Goal: Find contact information: Find contact information

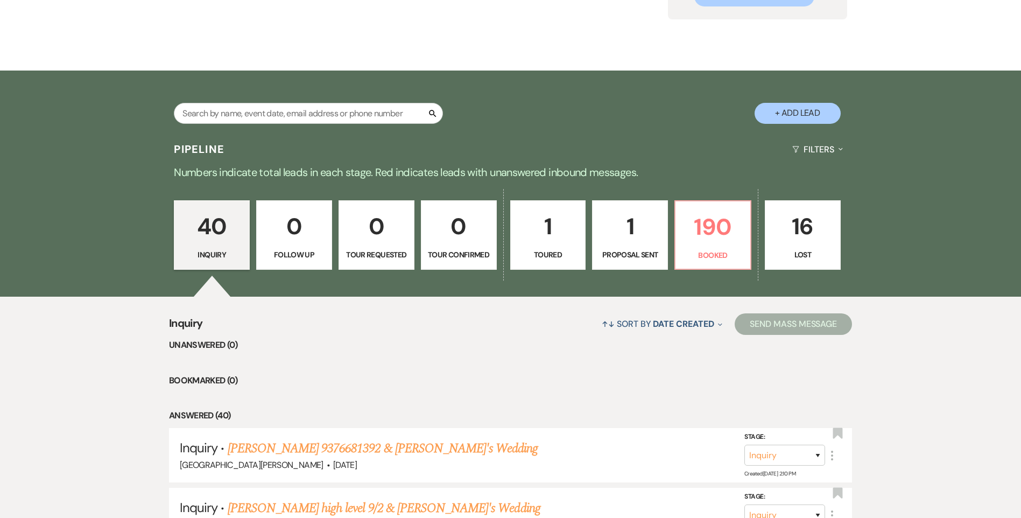
scroll to position [215, 0]
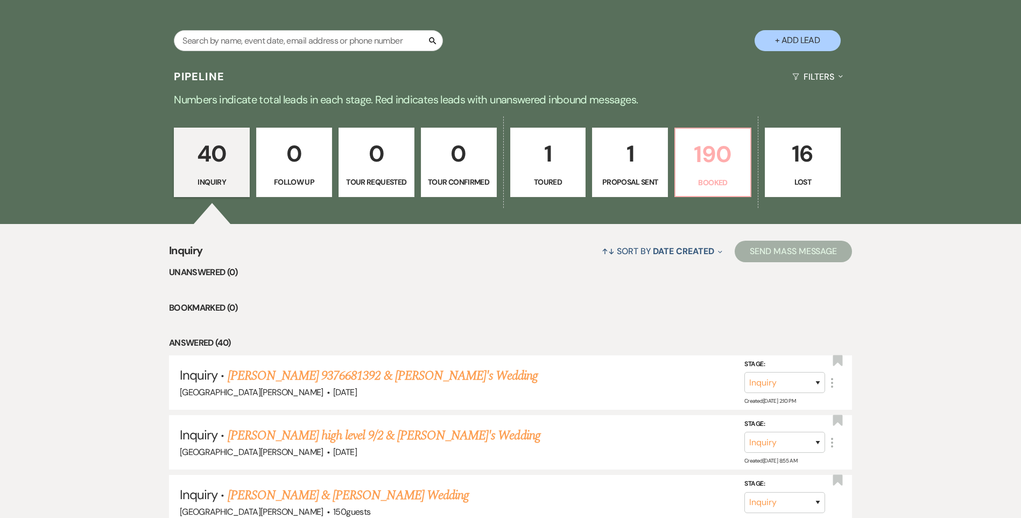
click at [704, 159] on p "190" at bounding box center [713, 154] width 62 height 36
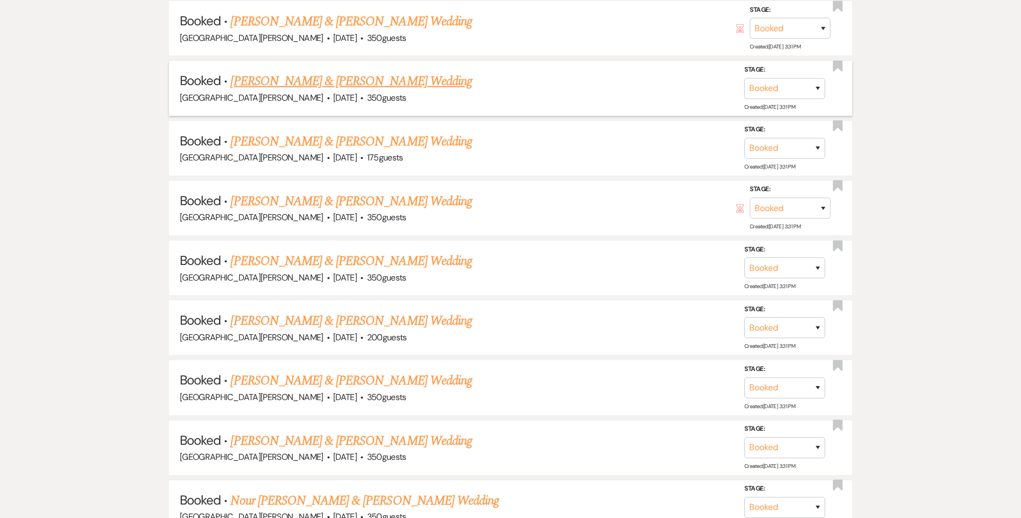
scroll to position [646, 0]
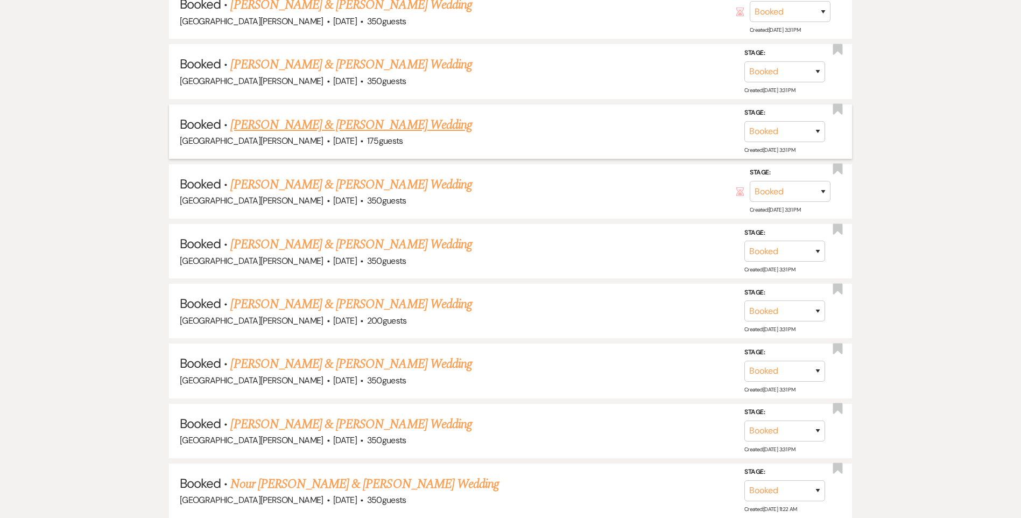
click at [360, 122] on link "[PERSON_NAME] & [PERSON_NAME] Wedding" at bounding box center [350, 124] width 241 height 19
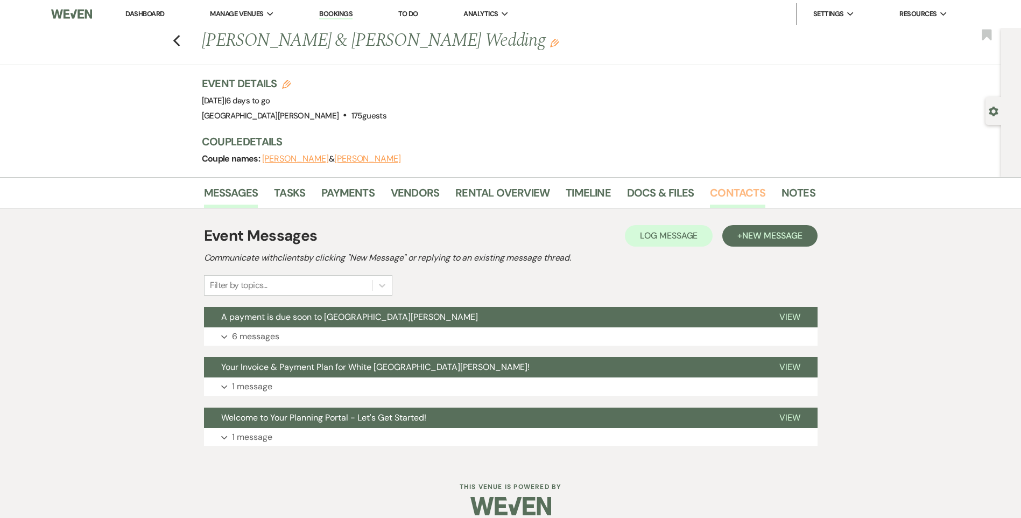
drag, startPoint x: 737, startPoint y: 188, endPoint x: 730, endPoint y: 188, distance: 7.0
click at [735, 188] on link "Contacts" at bounding box center [737, 196] width 55 height 24
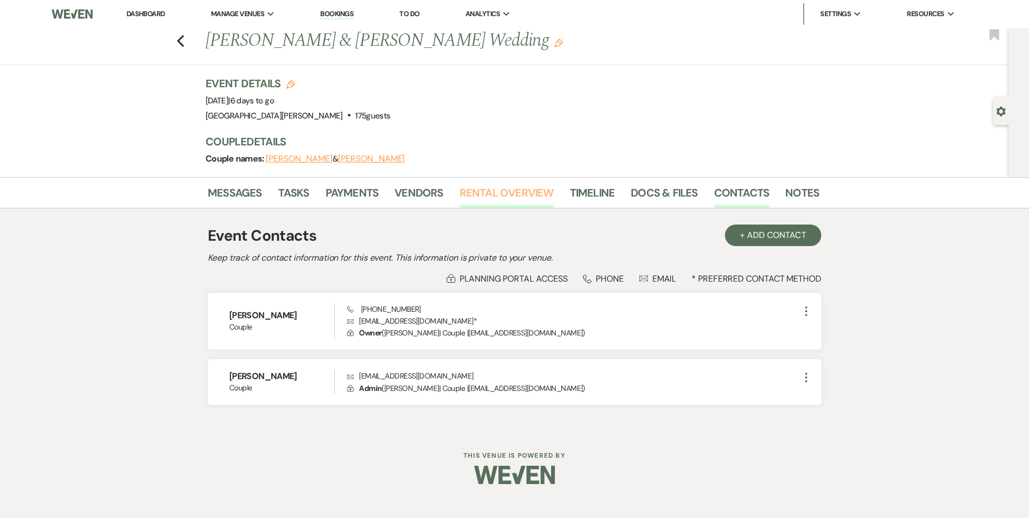
click at [469, 199] on link "Rental Overview" at bounding box center [507, 196] width 94 height 24
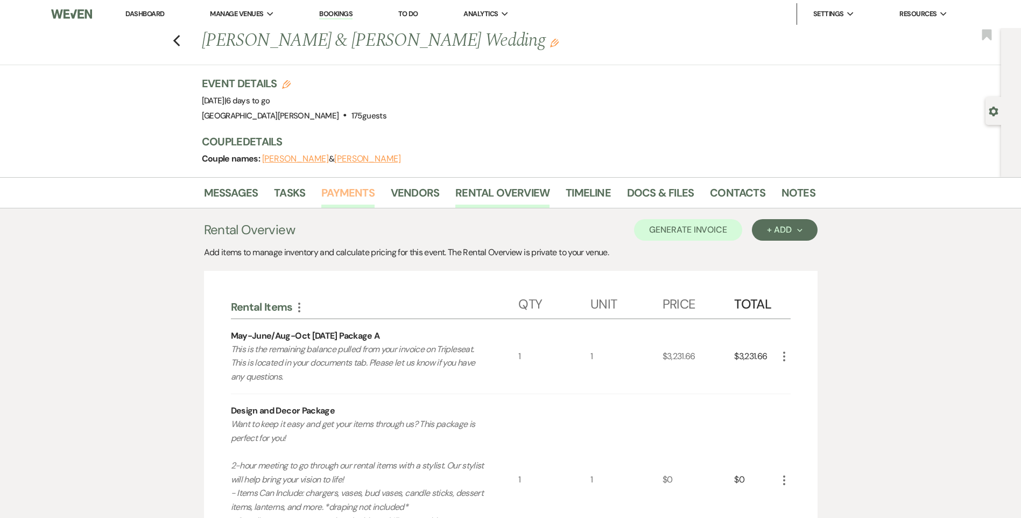
click at [333, 196] on link "Payments" at bounding box center [347, 196] width 53 height 24
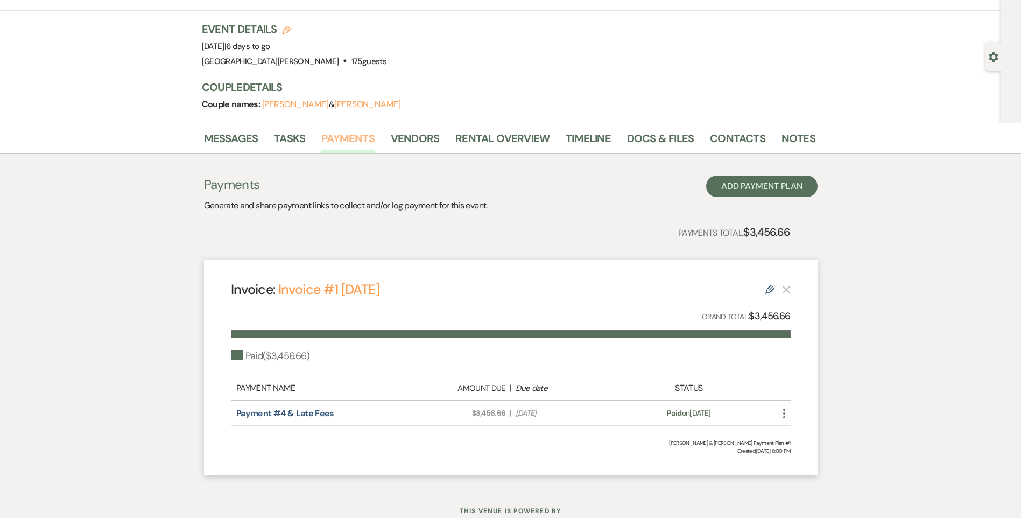
scroll to position [54, 0]
click at [494, 135] on link "Rental Overview" at bounding box center [502, 142] width 94 height 24
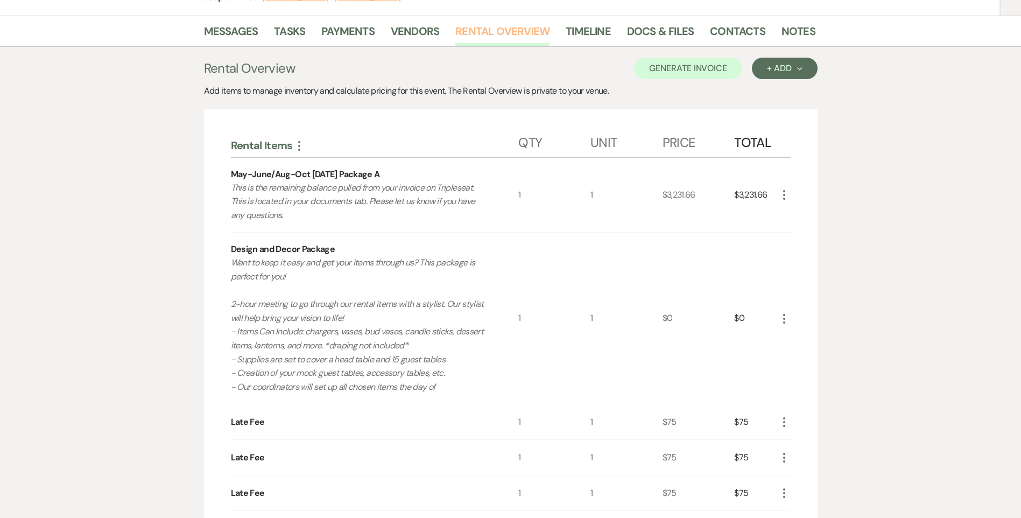
scroll to position [54, 0]
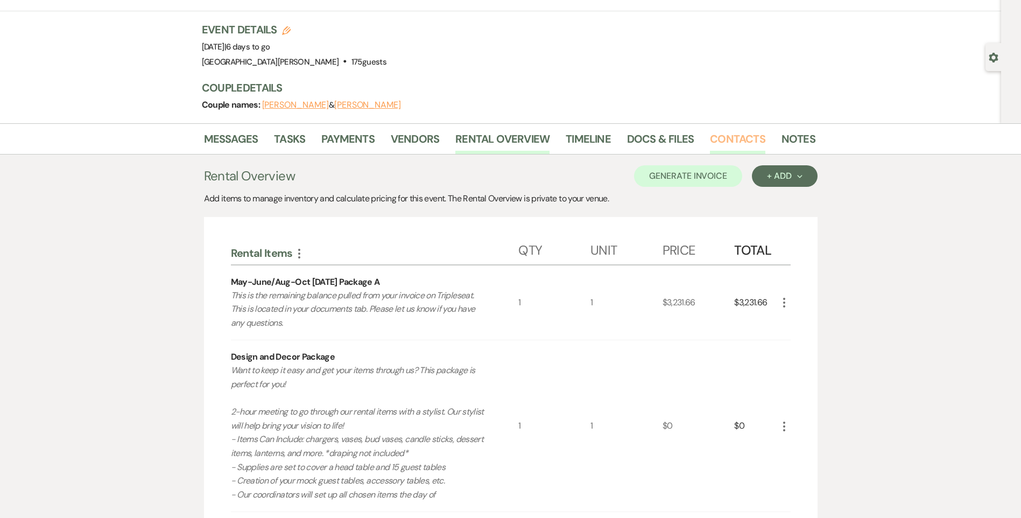
click at [710, 141] on link "Contacts" at bounding box center [737, 142] width 55 height 24
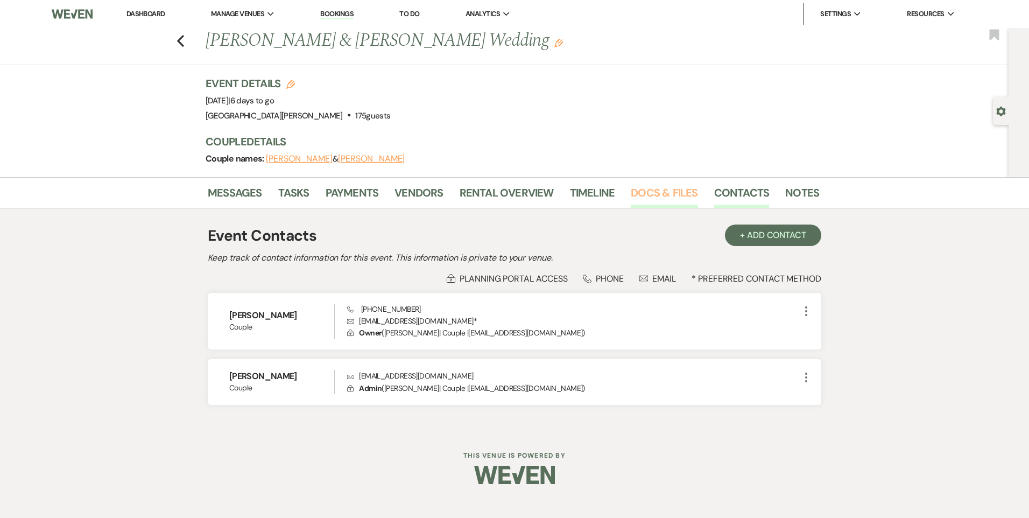
click at [631, 189] on link "Docs & Files" at bounding box center [664, 196] width 67 height 24
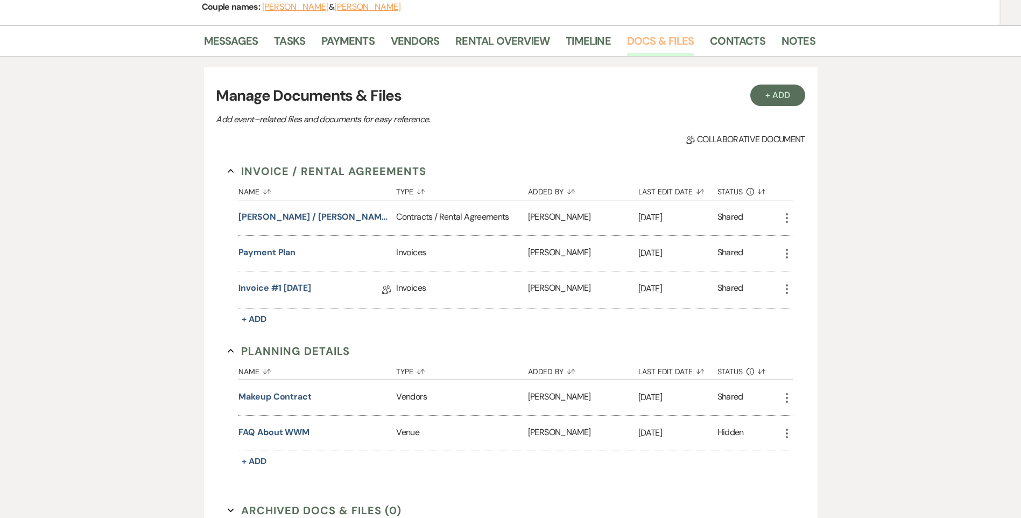
scroll to position [161, 0]
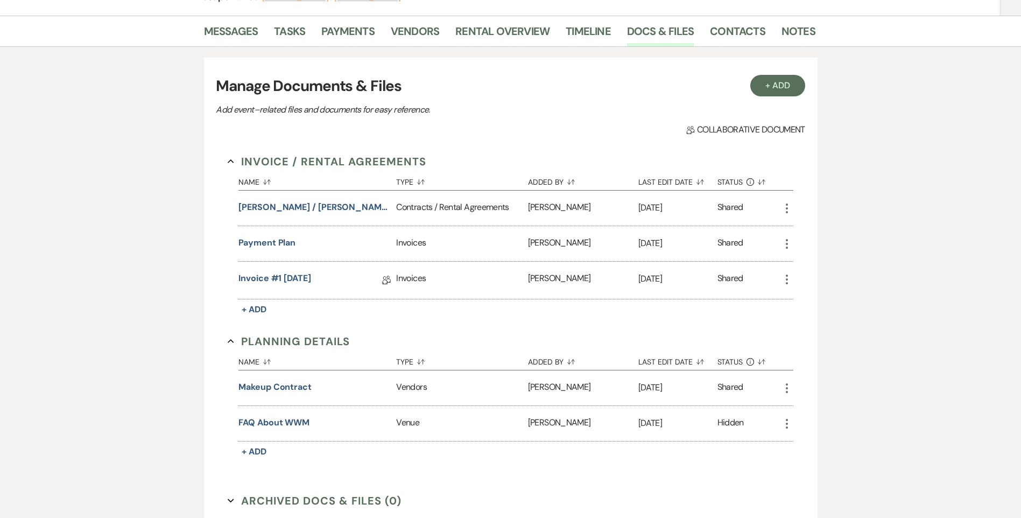
click at [285, 290] on div "Invoice #1 [DATE] Collab Doc" at bounding box center [317, 280] width 158 height 37
click at [286, 282] on link "Invoice #1 [DATE]" at bounding box center [274, 280] width 73 height 17
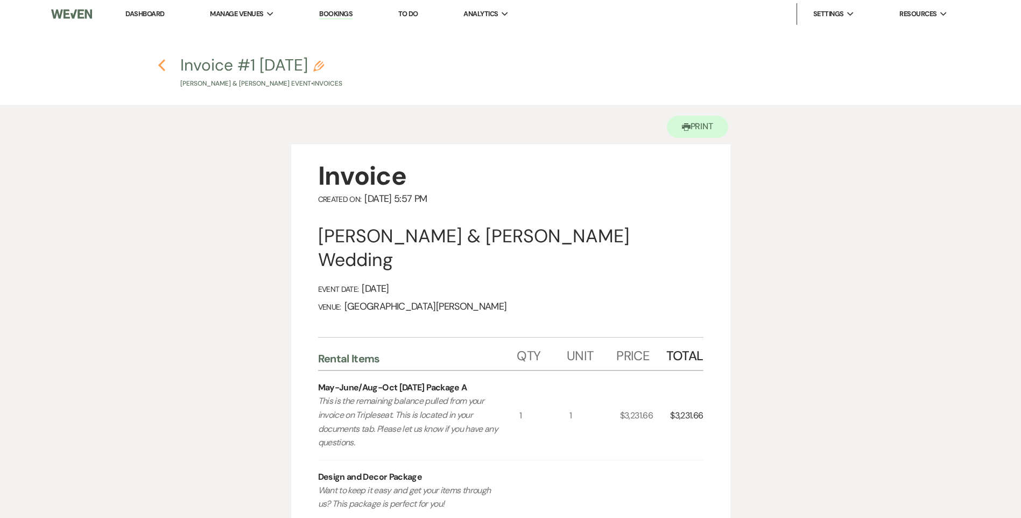
click at [166, 64] on icon "Previous" at bounding box center [162, 65] width 8 height 13
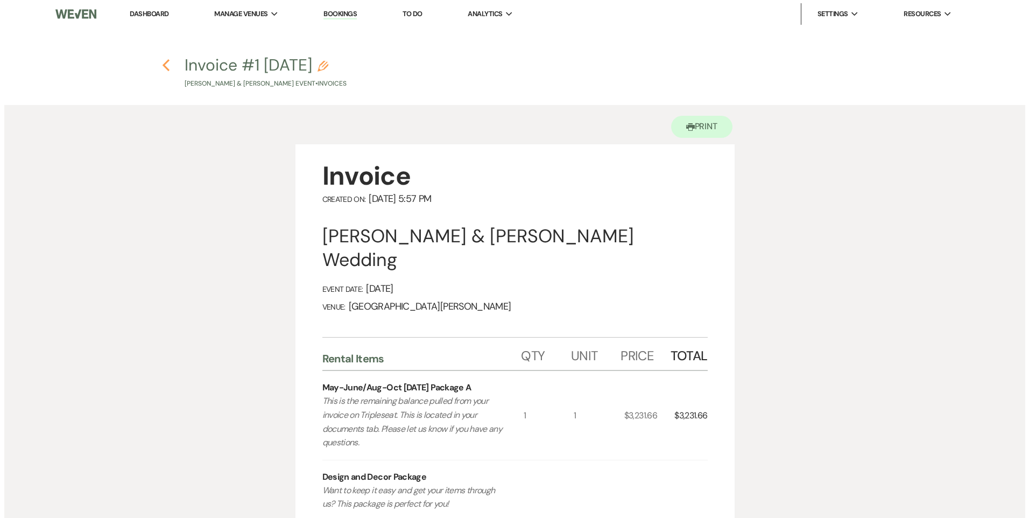
scroll to position [161, 0]
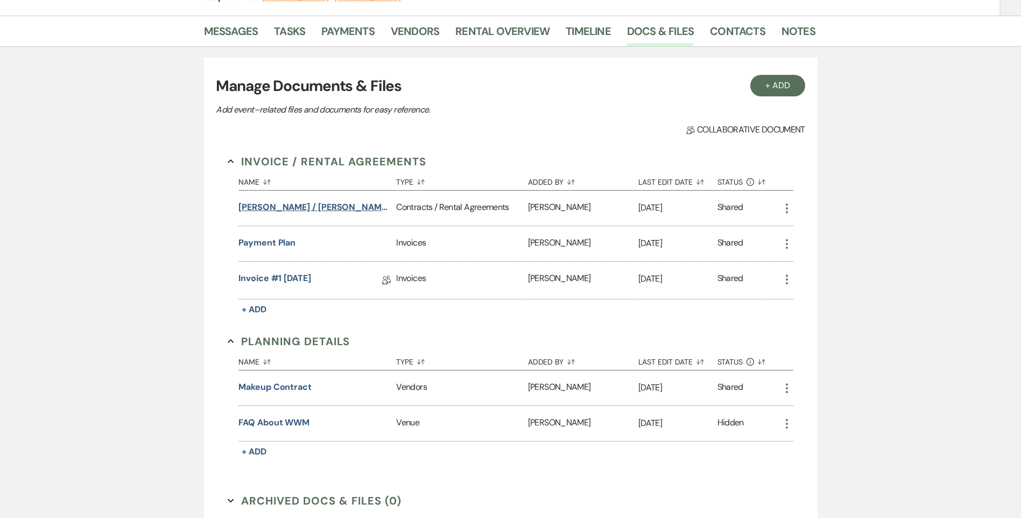
click at [332, 210] on button "[PERSON_NAME] / [PERSON_NAME] Wedding" at bounding box center [314, 207] width 153 height 13
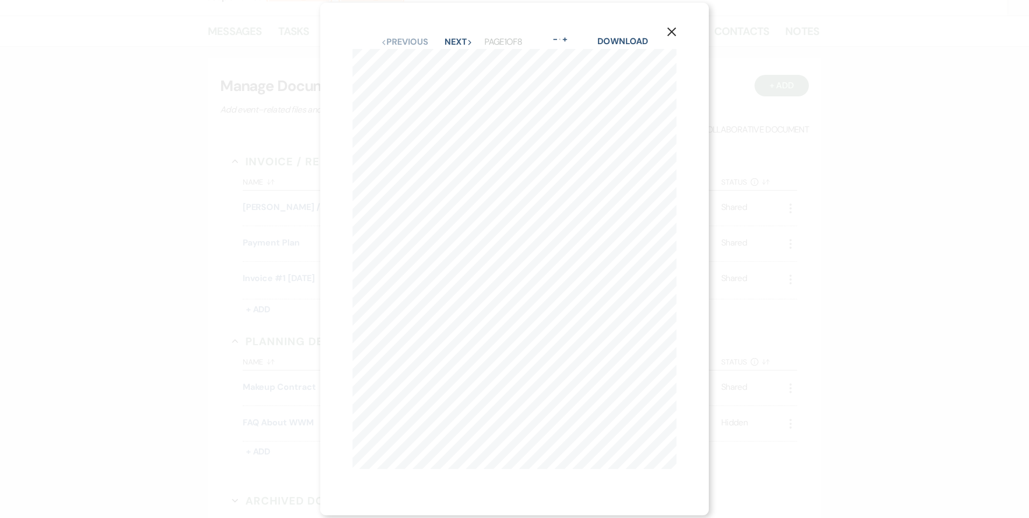
scroll to position [3, 0]
click at [456, 35] on div "Previous Previous Next Next Page 1 of 8 - Zoom + Download" at bounding box center [515, 42] width 324 height 14
click at [456, 38] on button "Next Next" at bounding box center [459, 42] width 28 height 9
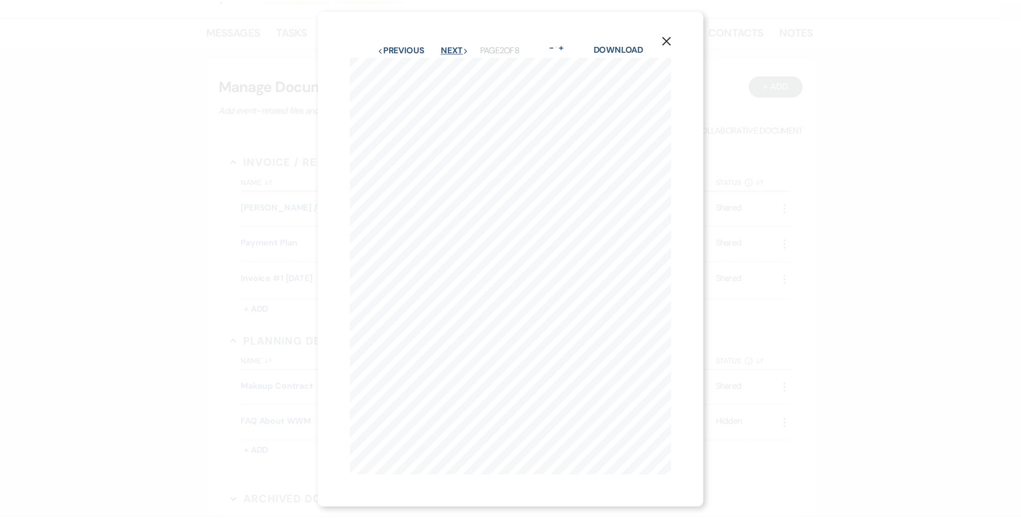
scroll to position [0, 0]
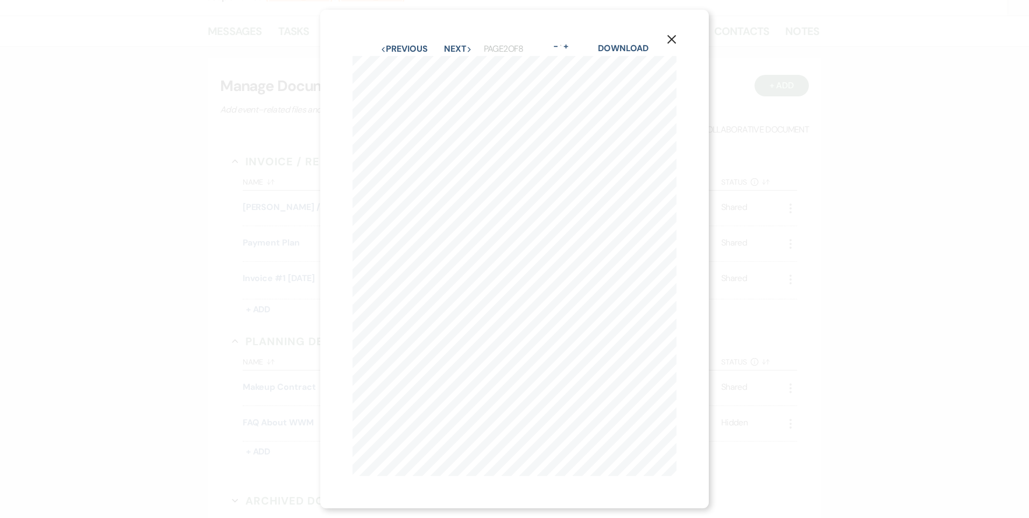
click at [670, 40] on button "X" at bounding box center [672, 38] width 16 height 19
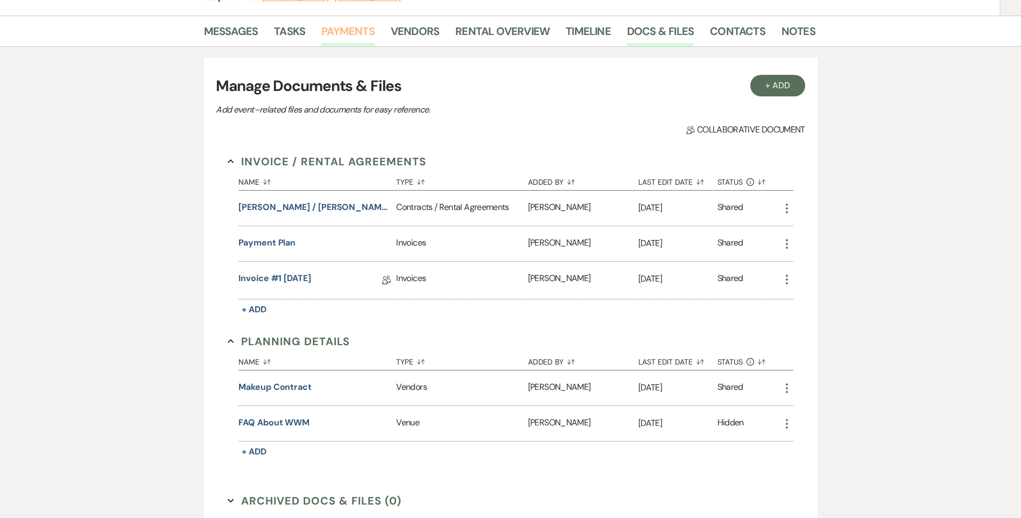
click at [360, 26] on link "Payments" at bounding box center [347, 35] width 53 height 24
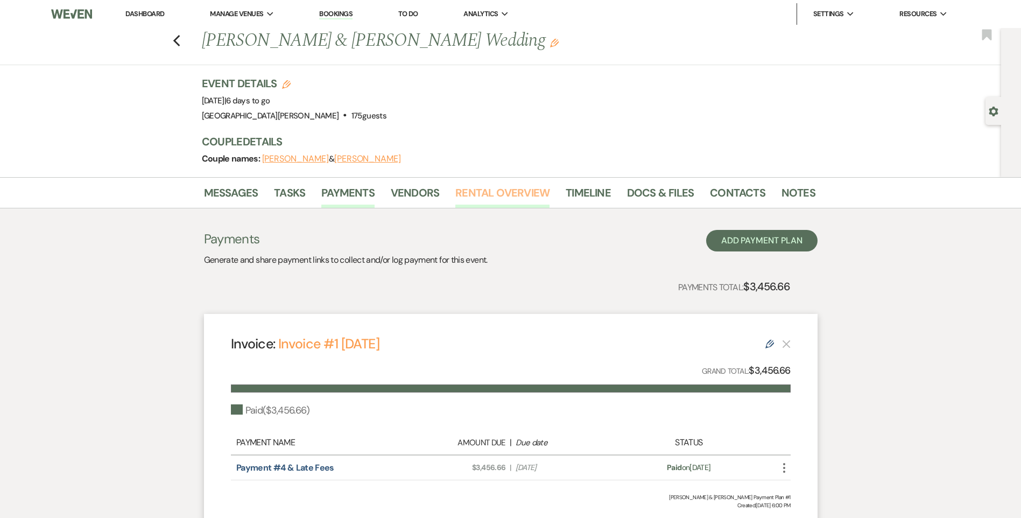
click at [499, 187] on link "Rental Overview" at bounding box center [502, 196] width 94 height 24
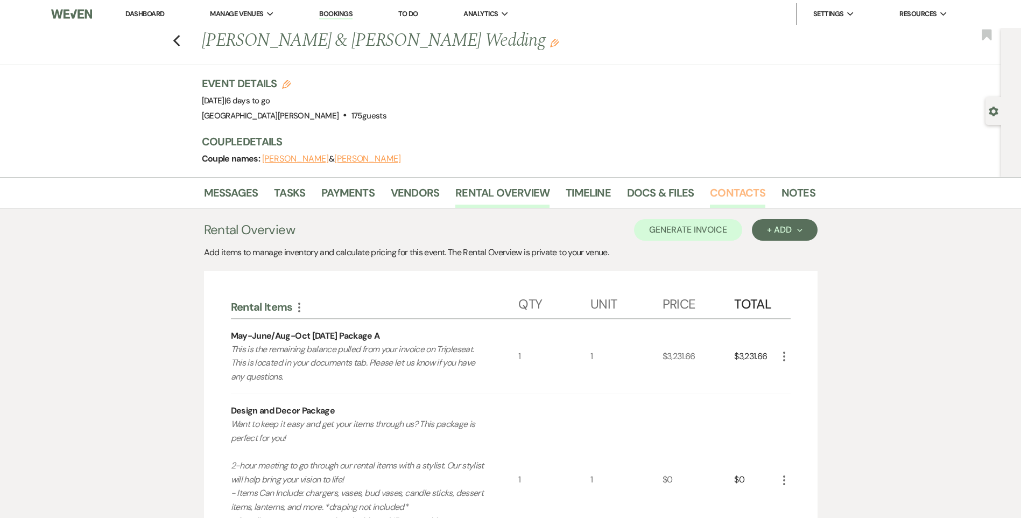
click at [744, 201] on link "Contacts" at bounding box center [737, 196] width 55 height 24
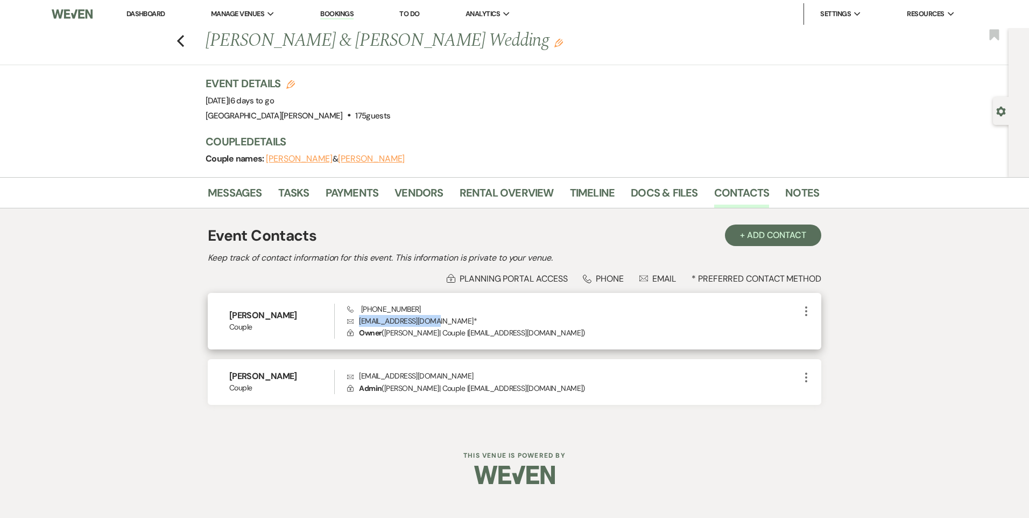
drag, startPoint x: 437, startPoint y: 320, endPoint x: 361, endPoint y: 321, distance: 76.4
click at [361, 321] on p "Envelope [EMAIL_ADDRESS][DOMAIN_NAME] *" at bounding box center [573, 321] width 453 height 12
copy p "[EMAIL_ADDRESS][DOMAIN_NAME]"
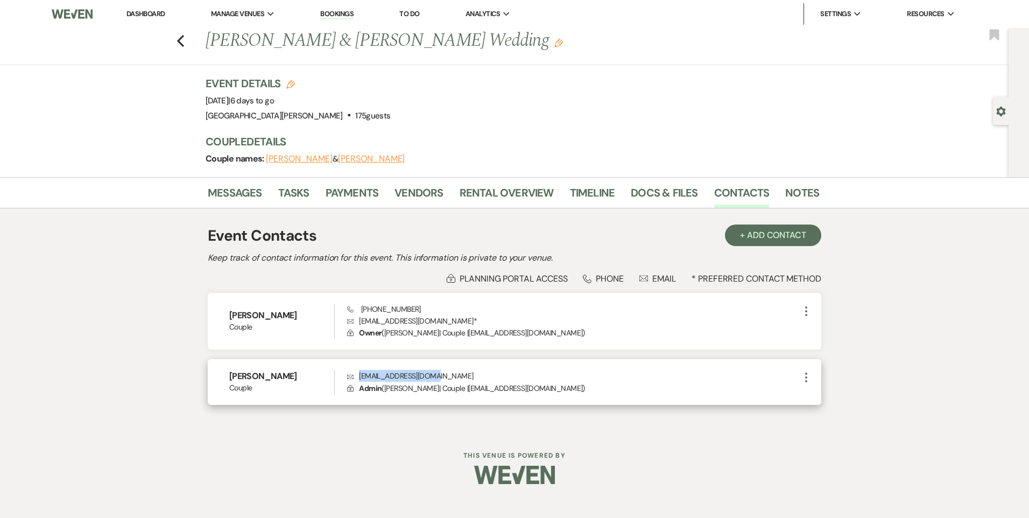
drag, startPoint x: 445, startPoint y: 375, endPoint x: 359, endPoint y: 378, distance: 86.2
click at [359, 378] on p "Envelope [EMAIL_ADDRESS][DOMAIN_NAME]" at bounding box center [573, 376] width 453 height 12
copy p "[EMAIL_ADDRESS][DOMAIN_NAME]"
click at [152, 14] on link "Dashboard" at bounding box center [145, 13] width 39 height 9
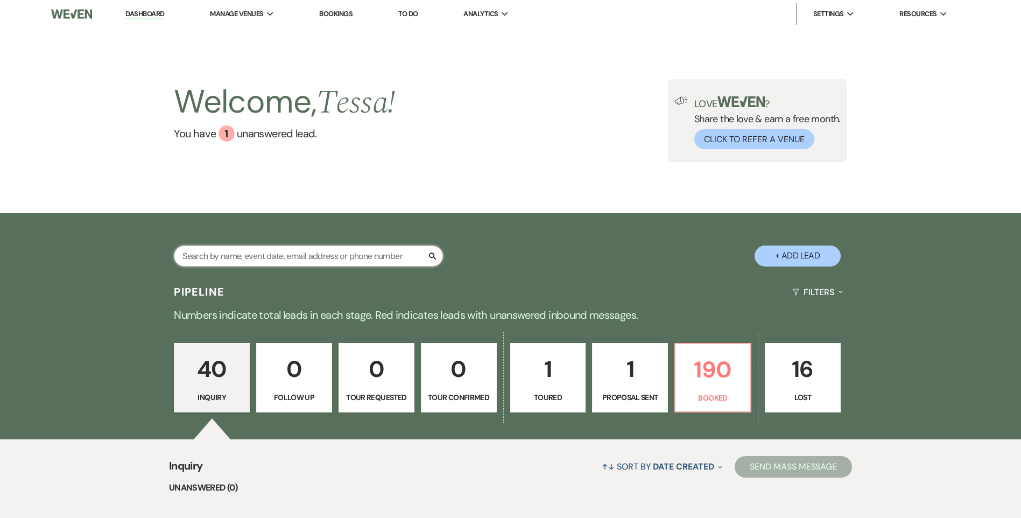
click at [327, 257] on input "text" at bounding box center [308, 255] width 269 height 21
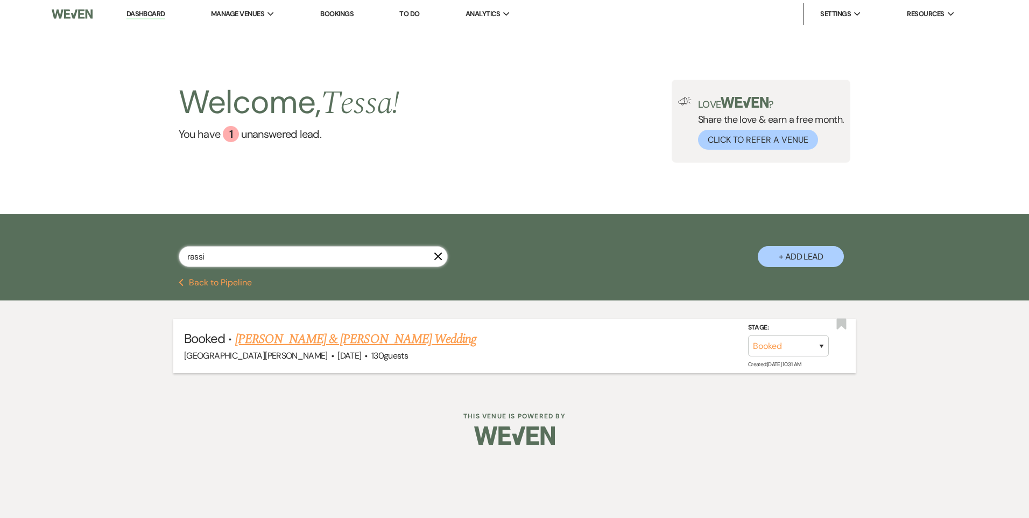
type input "rassi"
click at [309, 342] on link "[PERSON_NAME] & [PERSON_NAME] Wedding" at bounding box center [355, 338] width 241 height 19
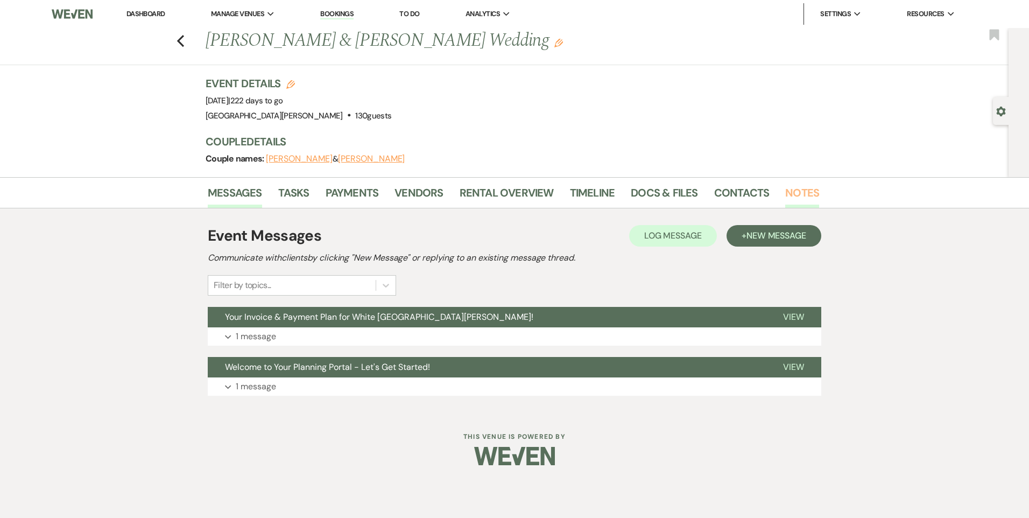
click at [785, 188] on link "Notes" at bounding box center [802, 196] width 34 height 24
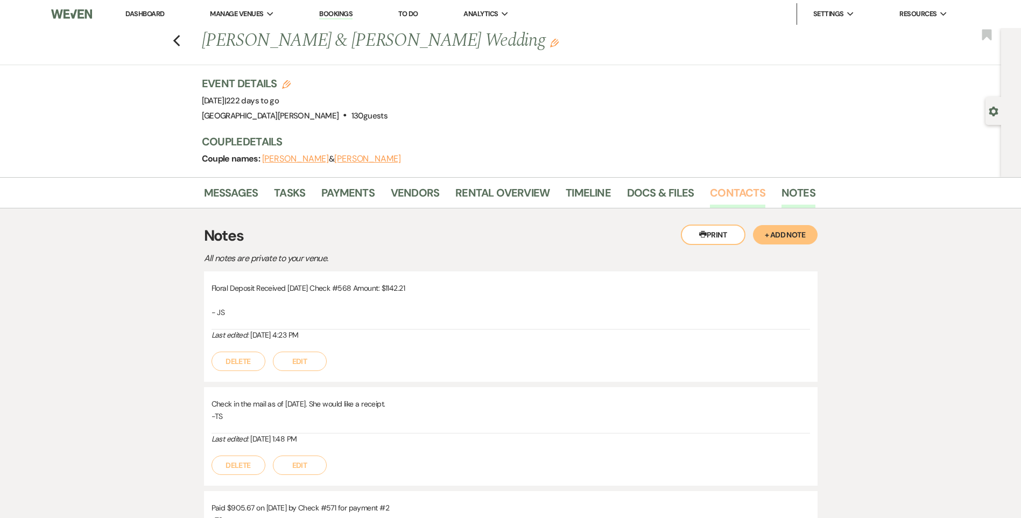
click at [720, 185] on link "Contacts" at bounding box center [737, 196] width 55 height 24
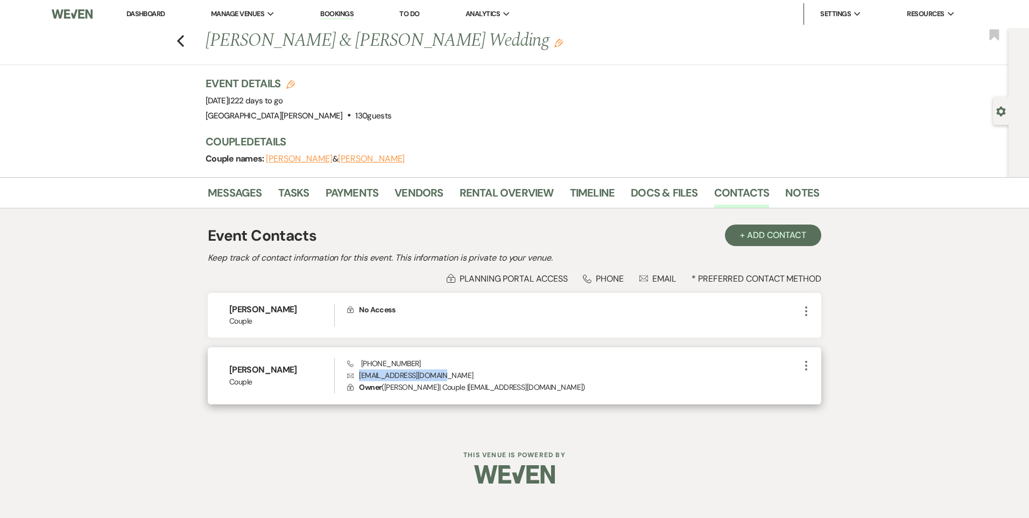
drag, startPoint x: 439, startPoint y: 375, endPoint x: 360, endPoint y: 381, distance: 79.3
click at [360, 381] on p "Envelope [EMAIL_ADDRESS][DOMAIN_NAME]" at bounding box center [573, 375] width 453 height 12
copy p "[EMAIL_ADDRESS][DOMAIN_NAME]"
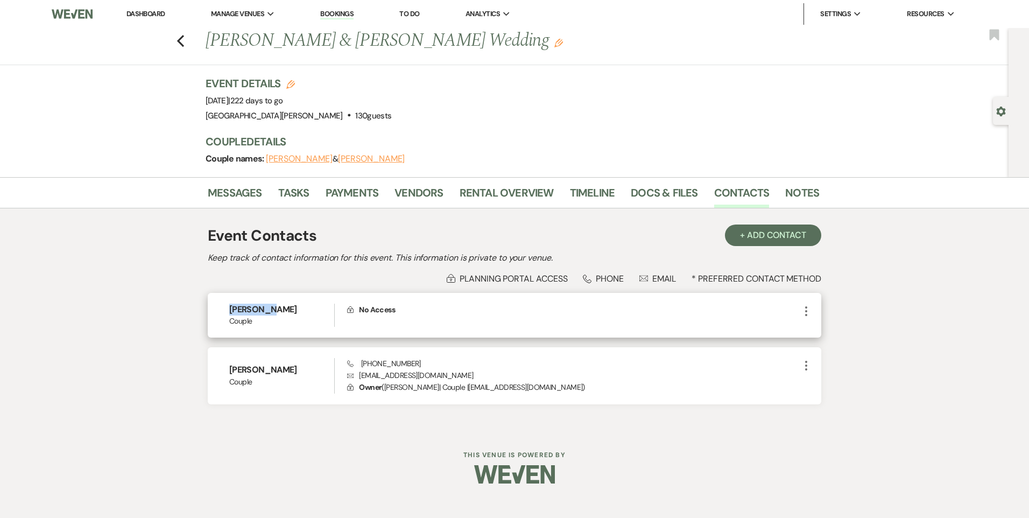
drag, startPoint x: 264, startPoint y: 308, endPoint x: 230, endPoint y: 311, distance: 34.6
click at [230, 311] on h6 "[PERSON_NAME]" at bounding box center [281, 310] width 105 height 12
